Goal: Find specific page/section: Find specific page/section

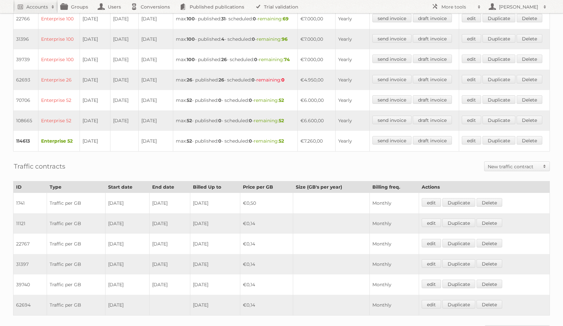
scroll to position [293, 0]
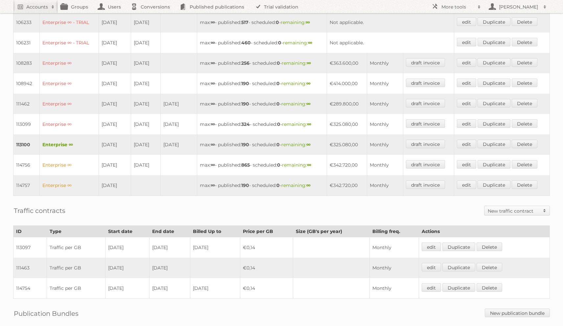
scroll to position [231, 0]
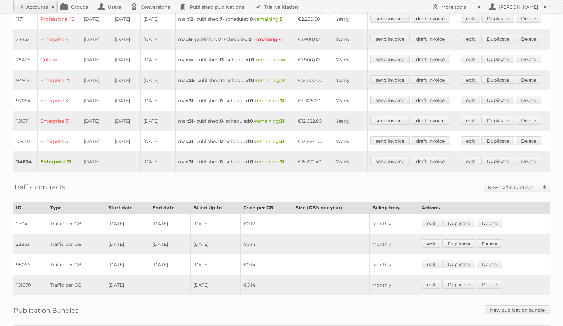
scroll to position [213, 0]
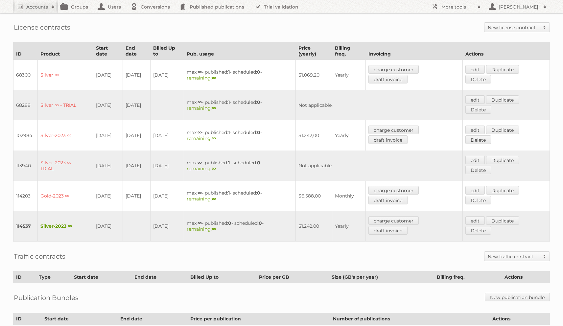
scroll to position [146, 0]
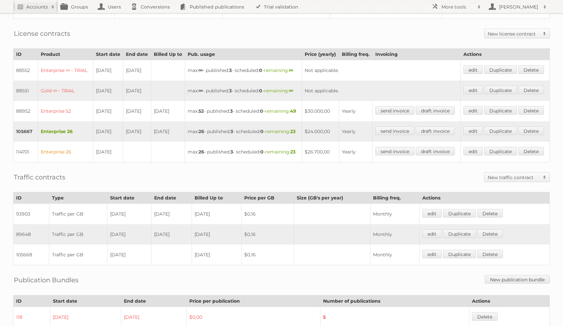
scroll to position [175, 0]
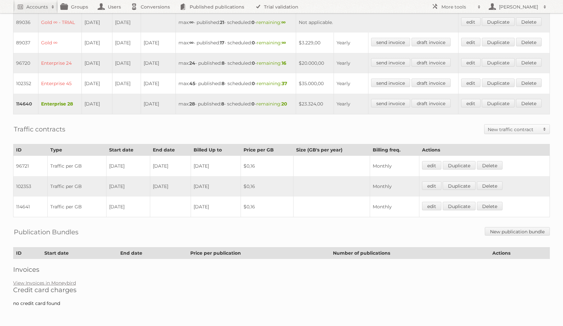
scroll to position [208, 0]
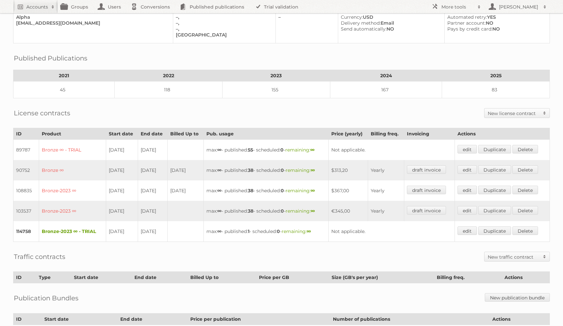
scroll to position [123, 0]
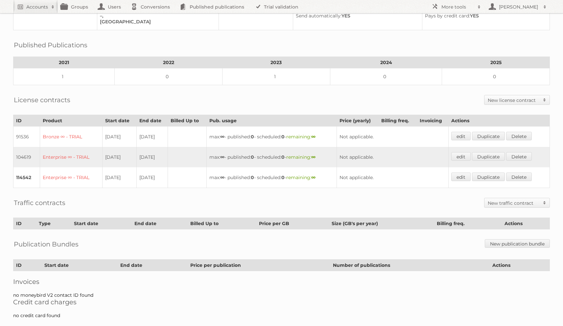
scroll to position [83, 0]
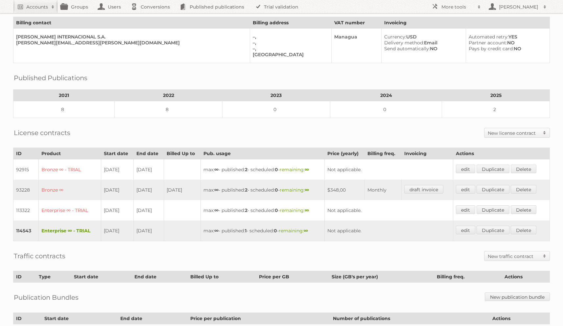
scroll to position [43, 0]
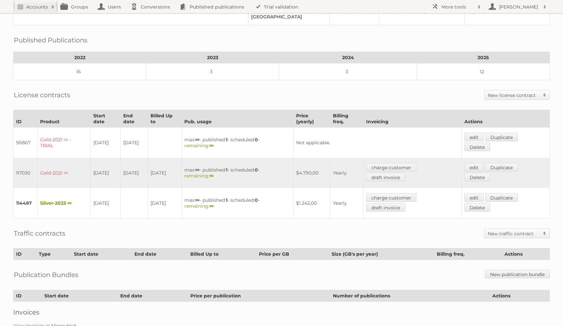
scroll to position [82, 0]
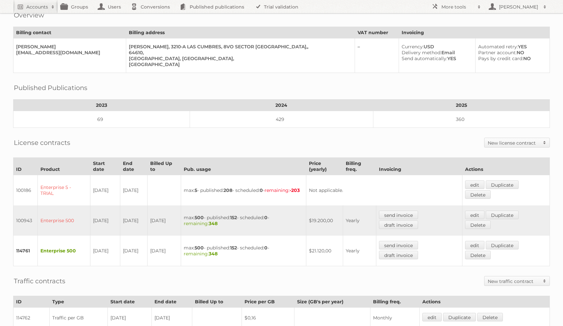
scroll to position [33, 0]
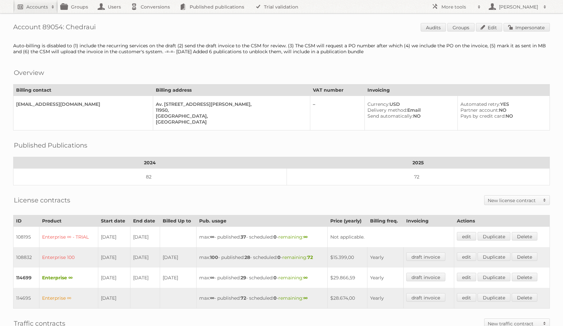
click at [41, 6] on h2 "Accounts" at bounding box center [37, 7] width 22 height 7
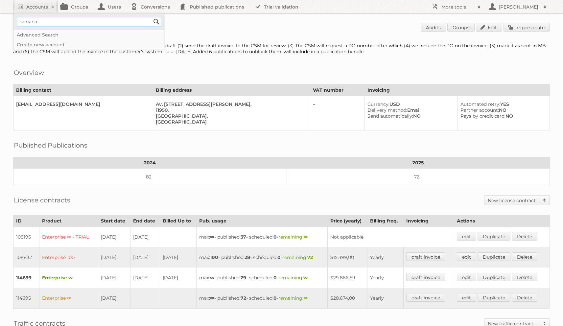
type input"] "soriana"
click at [151, 17] on input "Search" at bounding box center [156, 22] width 10 height 10
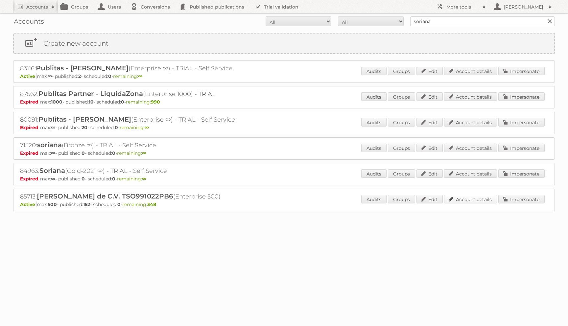
click at [466, 200] on link "Account details" at bounding box center [470, 199] width 53 height 9
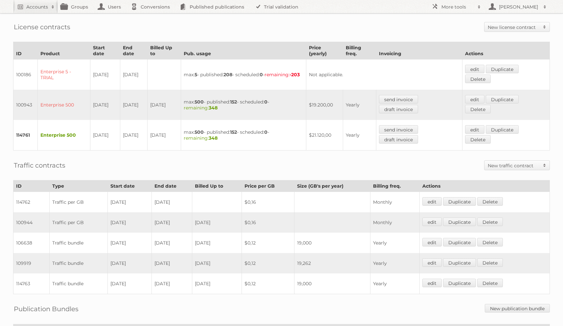
scroll to position [145, 0]
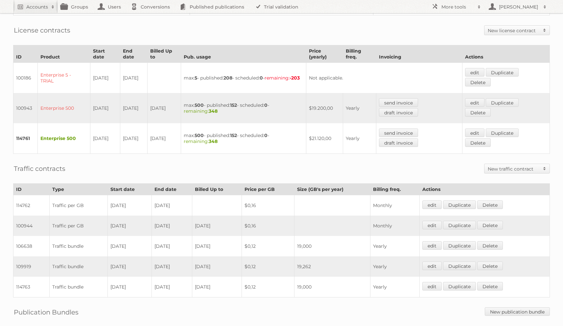
drag, startPoint x: 117, startPoint y: 202, endPoint x: 189, endPoint y: 203, distance: 71.3
click at [189, 203] on tr "114762 Traffic per GB 14-07-2023 13-07-2025 $0,16 Monthly edit Duplicate Delete" at bounding box center [281, 205] width 536 height 21
click at [120, 208] on td "14-07-2023" at bounding box center [130, 205] width 44 height 21
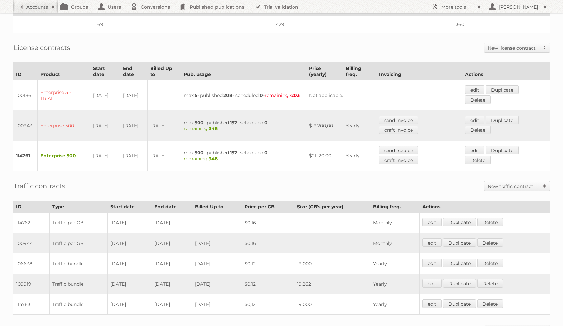
scroll to position [137, 0]
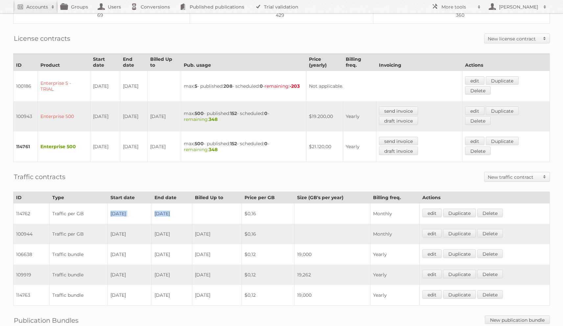
drag, startPoint x: 103, startPoint y: 208, endPoint x: 212, endPoint y: 214, distance: 108.2
click at [212, 214] on tr "114762 Traffic per GB 14-07-2023 13-07-2025 $0,16 Monthly edit Duplicate Delete" at bounding box center [281, 213] width 536 height 21
click at [21, 209] on td "114762" at bounding box center [31, 213] width 36 height 21
copy td "114762"
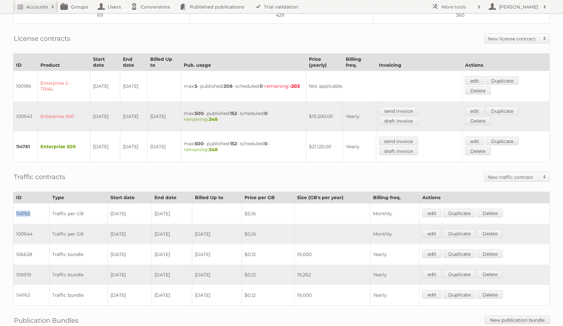
scroll to position [0, 0]
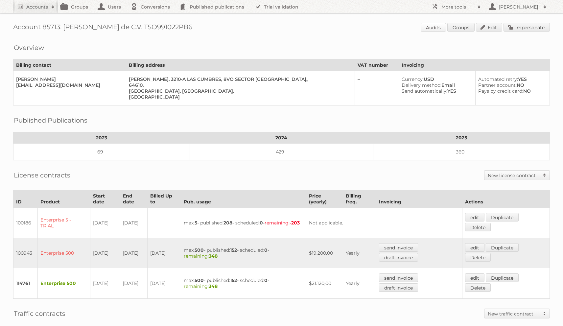
click at [436, 29] on link "Audits" at bounding box center [432, 27] width 25 height 9
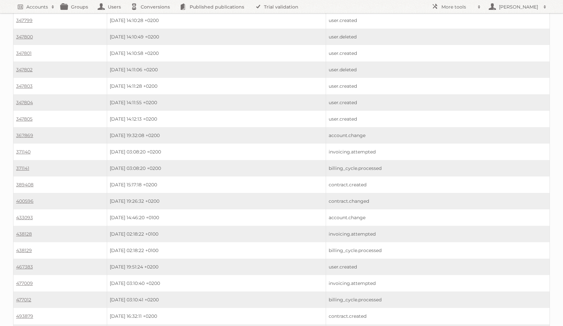
scroll to position [571, 0]
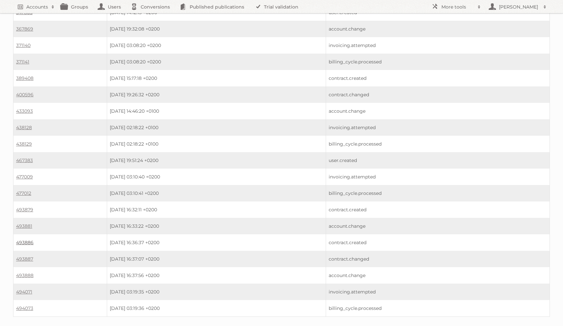
click at [24, 239] on link "493886" at bounding box center [24, 242] width 17 height 6
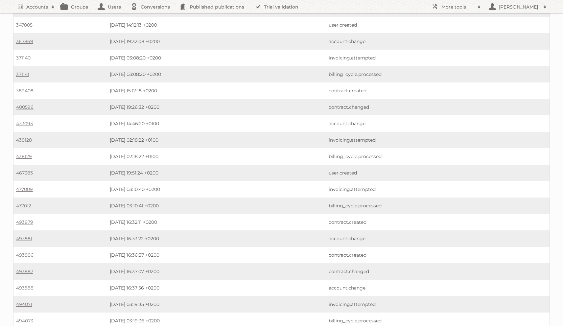
scroll to position [556, 0]
click at [25, 221] on link "493879" at bounding box center [24, 224] width 17 height 6
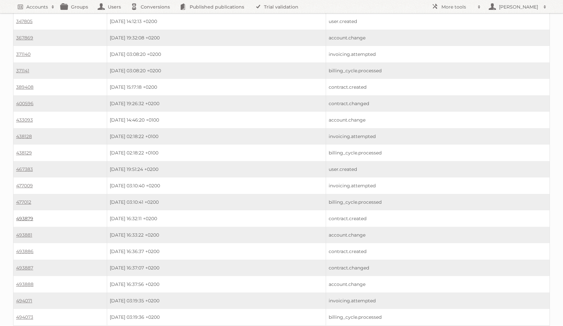
scroll to position [561, 0]
click at [25, 216] on link "493879" at bounding box center [24, 219] width 17 height 6
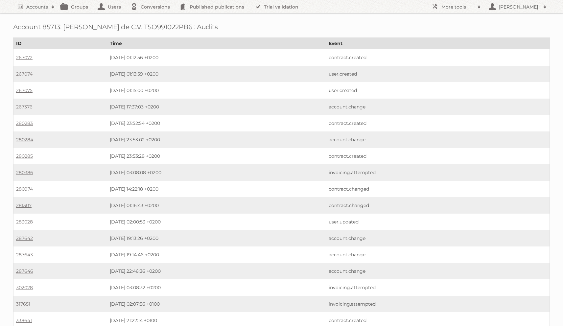
scroll to position [561, 0]
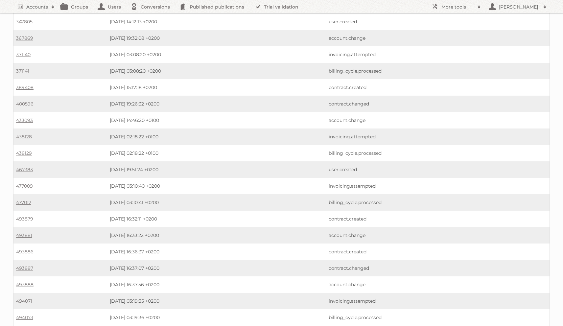
click at [29, 243] on td "493886" at bounding box center [60, 251] width 94 height 16
click at [29, 249] on link "493886" at bounding box center [24, 252] width 17 height 6
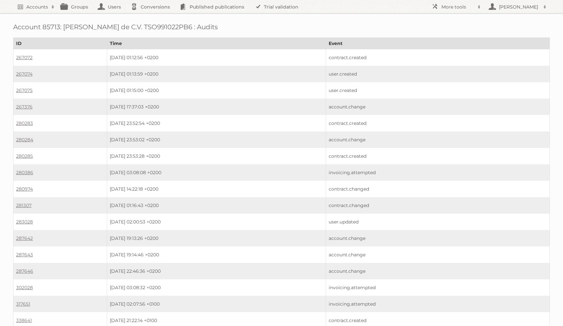
scroll to position [561, 0]
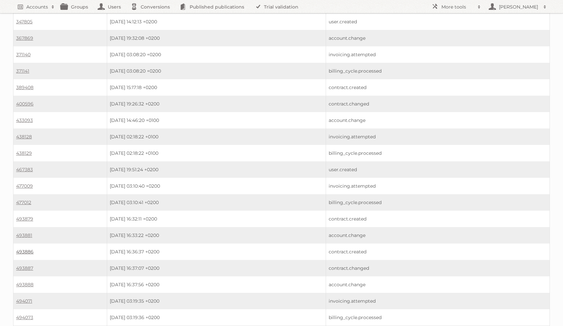
click at [23, 249] on link "493886" at bounding box center [24, 252] width 17 height 6
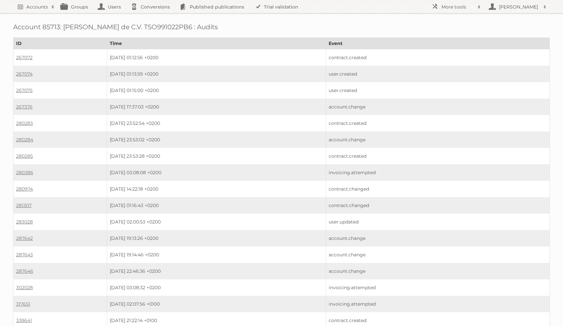
scroll to position [561, 0]
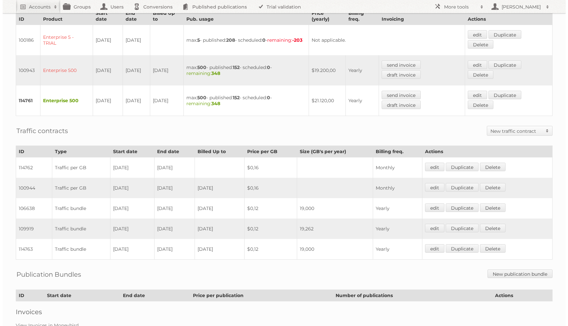
scroll to position [182, 0]
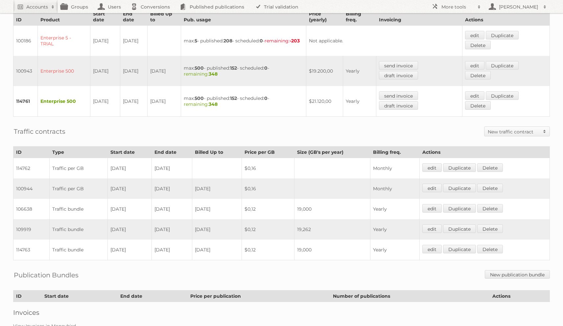
click at [155, 187] on td "[DATE]" at bounding box center [171, 188] width 40 height 20
click at [32, 185] on td "100944" at bounding box center [31, 188] width 36 height 20
drag, startPoint x: 26, startPoint y: 185, endPoint x: 33, endPoint y: 185, distance: 6.2
click at [33, 185] on td "100944" at bounding box center [31, 188] width 36 height 20
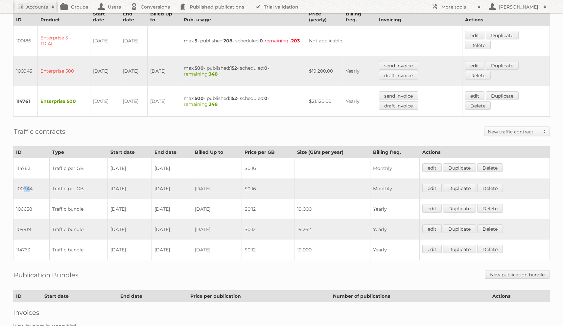
drag, startPoint x: 23, startPoint y: 183, endPoint x: 31, endPoint y: 183, distance: 7.6
click at [31, 183] on td "100944" at bounding box center [31, 188] width 36 height 20
drag, startPoint x: 33, startPoint y: 184, endPoint x: 23, endPoint y: 184, distance: 9.2
click at [23, 184] on td "100944" at bounding box center [31, 188] width 36 height 20
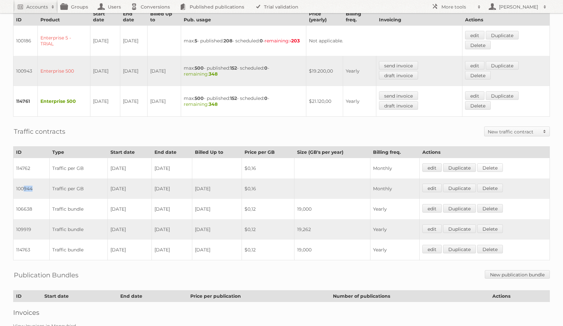
click at [497, 165] on link "Delete" at bounding box center [490, 167] width 26 height 9
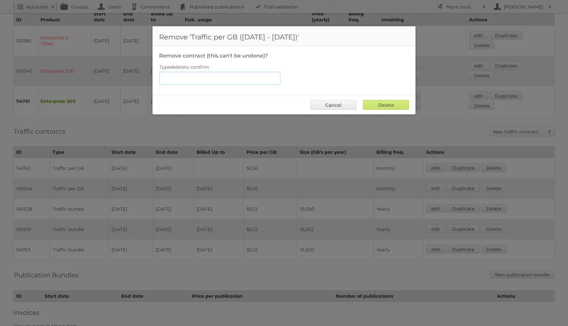
click at [256, 76] on input "Type delete to confirm" at bounding box center [220, 78] width 122 height 13
type input "s"
type input "delete"
click at [380, 103] on input "Delete" at bounding box center [386, 105] width 46 height 10
type input "Delete"
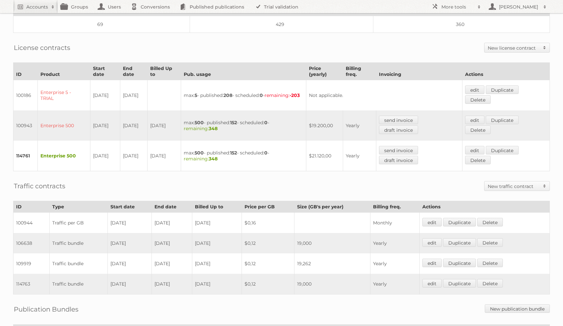
scroll to position [128, 0]
click at [27, 151] on td "114761" at bounding box center [25, 155] width 24 height 31
copy td "114761"
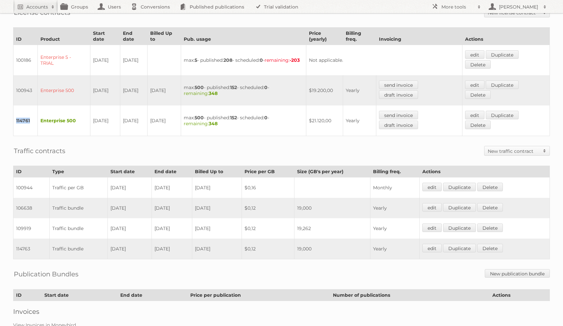
scroll to position [176, 0]
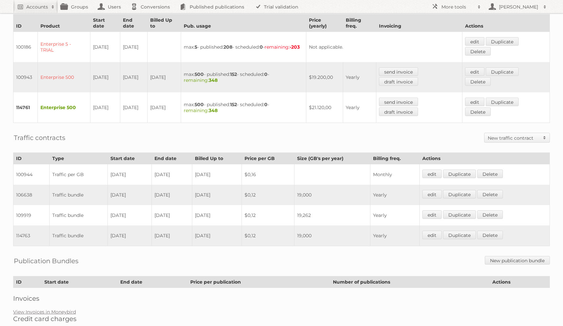
click at [24, 210] on td "109919" at bounding box center [31, 215] width 36 height 20
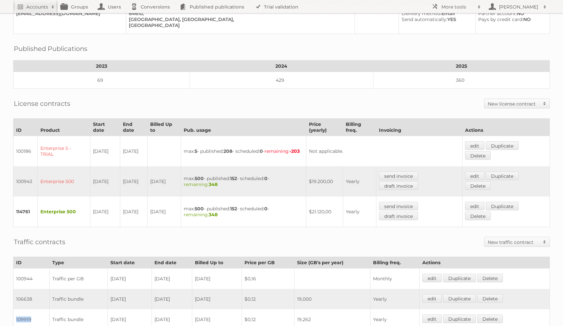
scroll to position [0, 0]
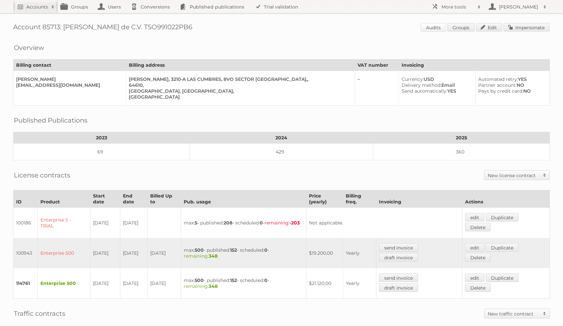
click at [433, 26] on link "Audits" at bounding box center [432, 27] width 25 height 9
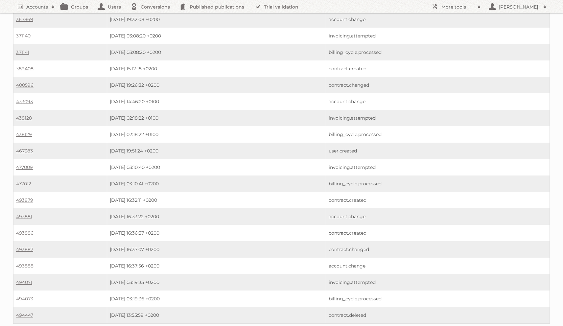
scroll to position [587, 0]
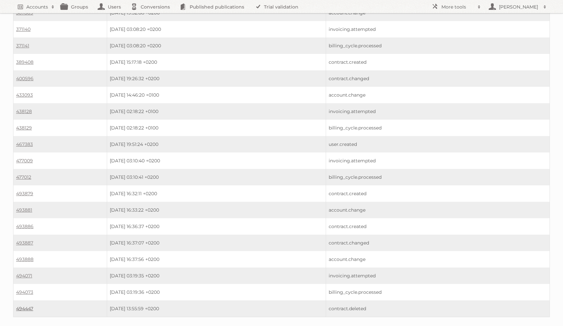
click at [33, 305] on link "494447" at bounding box center [24, 308] width 17 height 6
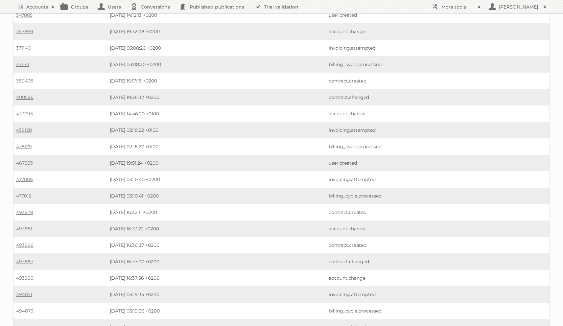
scroll to position [567, 0]
click at [19, 79] on link "389408" at bounding box center [24, 82] width 17 height 6
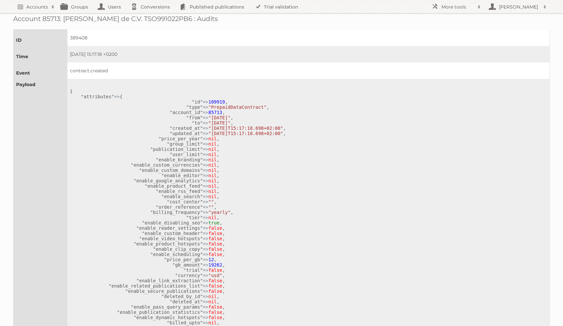
scroll to position [10, 0]
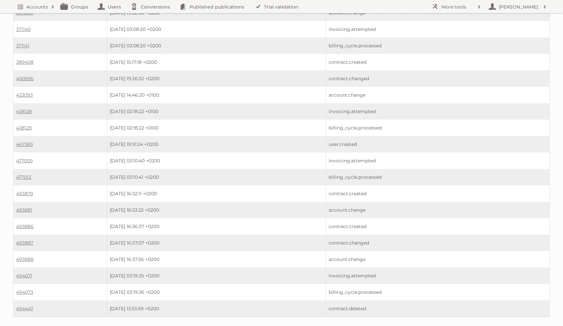
scroll to position [584, 0]
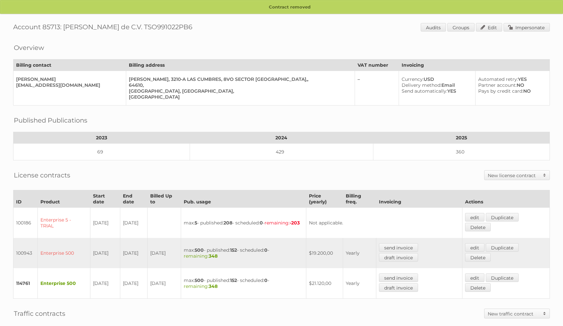
scroll to position [198, 0]
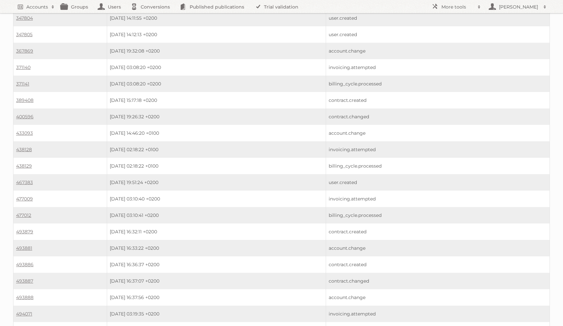
scroll to position [540, 0]
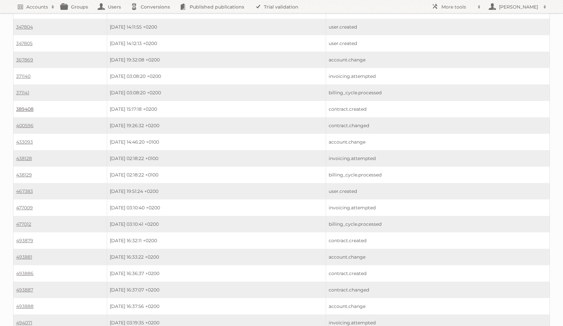
click at [30, 106] on link "389408" at bounding box center [24, 109] width 17 height 6
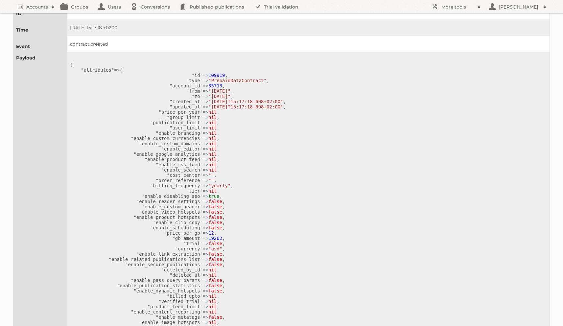
scroll to position [35, 0]
click at [220, 72] on kbd "109919" at bounding box center [216, 74] width 17 height 5
copy kbd "109919"
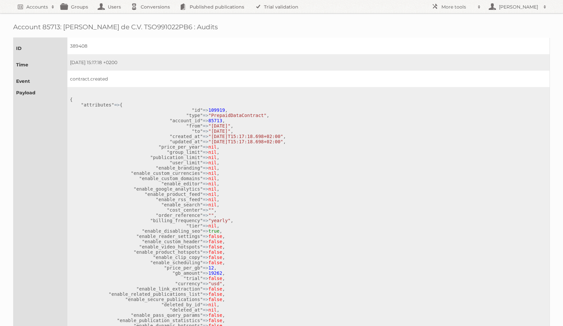
scroll to position [35, 0]
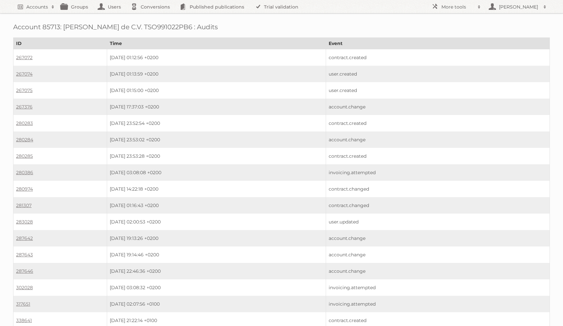
scroll to position [540, 0]
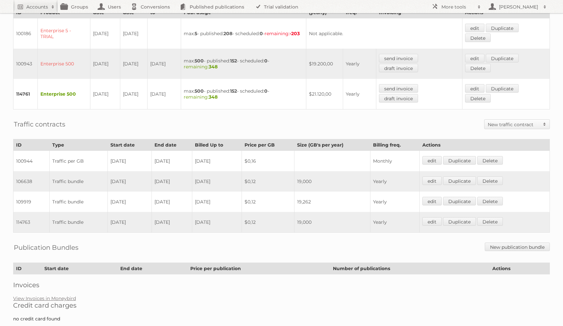
scroll to position [198, 0]
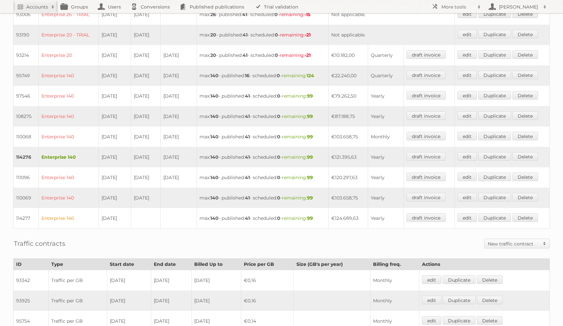
scroll to position [260, 0]
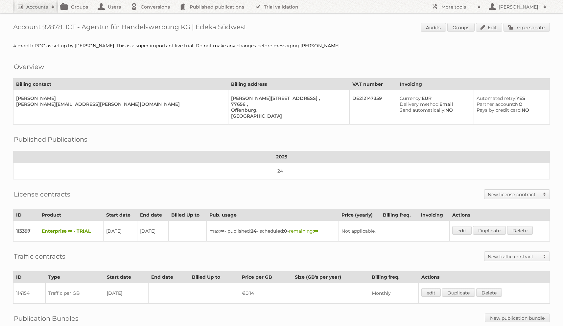
click at [28, 9] on h2 "Accounts" at bounding box center [37, 7] width 22 height 7
type input"] "edeka"
click at [151, 17] on input "Search" at bounding box center [156, 22] width 10 height 10
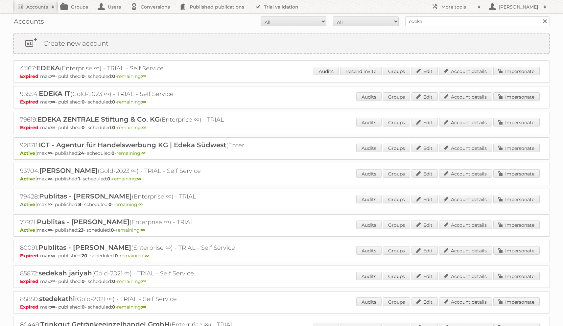
click at [338, 14] on div "Accounts All Active Expired Pending All Paid Trials Self service edeka Search" at bounding box center [281, 21] width 536 height 16
click at [340, 20] on select "All Paid Trials Self service" at bounding box center [366, 21] width 66 height 10
select select "paid"
click at [333, 16] on select "All Paid Trials Self service" at bounding box center [366, 21] width 66 height 10
click at [299, 19] on select "All Active Expired Pending" at bounding box center [293, 21] width 66 height 10
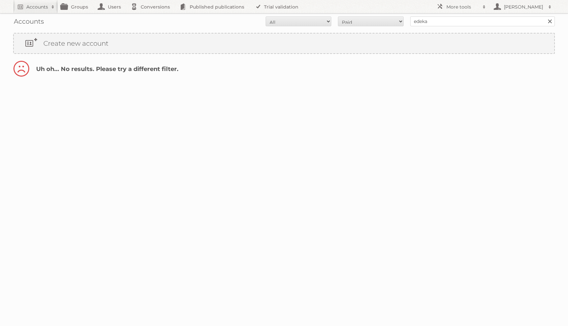
select select "active"
click at [265, 16] on select "All Active Expired Pending" at bounding box center [298, 21] width 66 height 10
select select "trials"
click at [338, 16] on select "All Paid Trials Self service" at bounding box center [371, 21] width 66 height 10
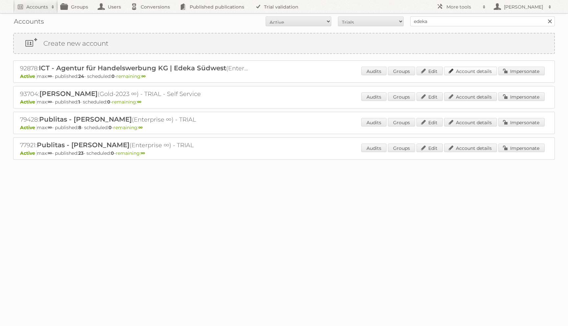
click at [454, 72] on link "Account details" at bounding box center [470, 71] width 53 height 9
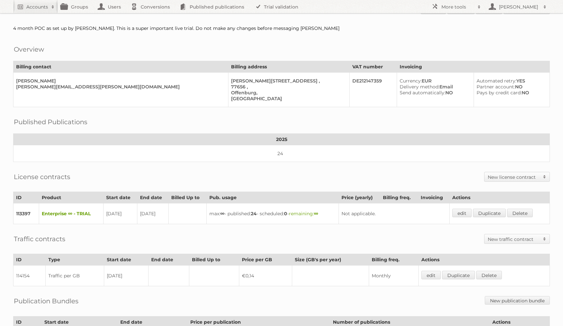
scroll to position [17, 0]
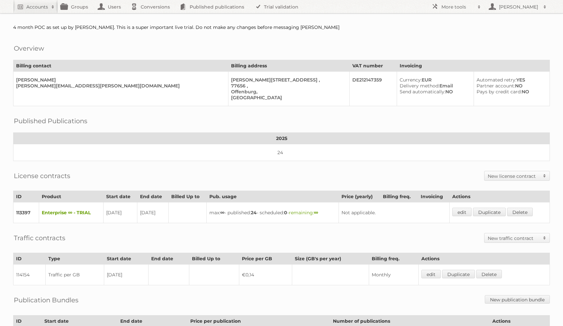
scroll to position [19, 0]
